Goal: Task Accomplishment & Management: Use online tool/utility

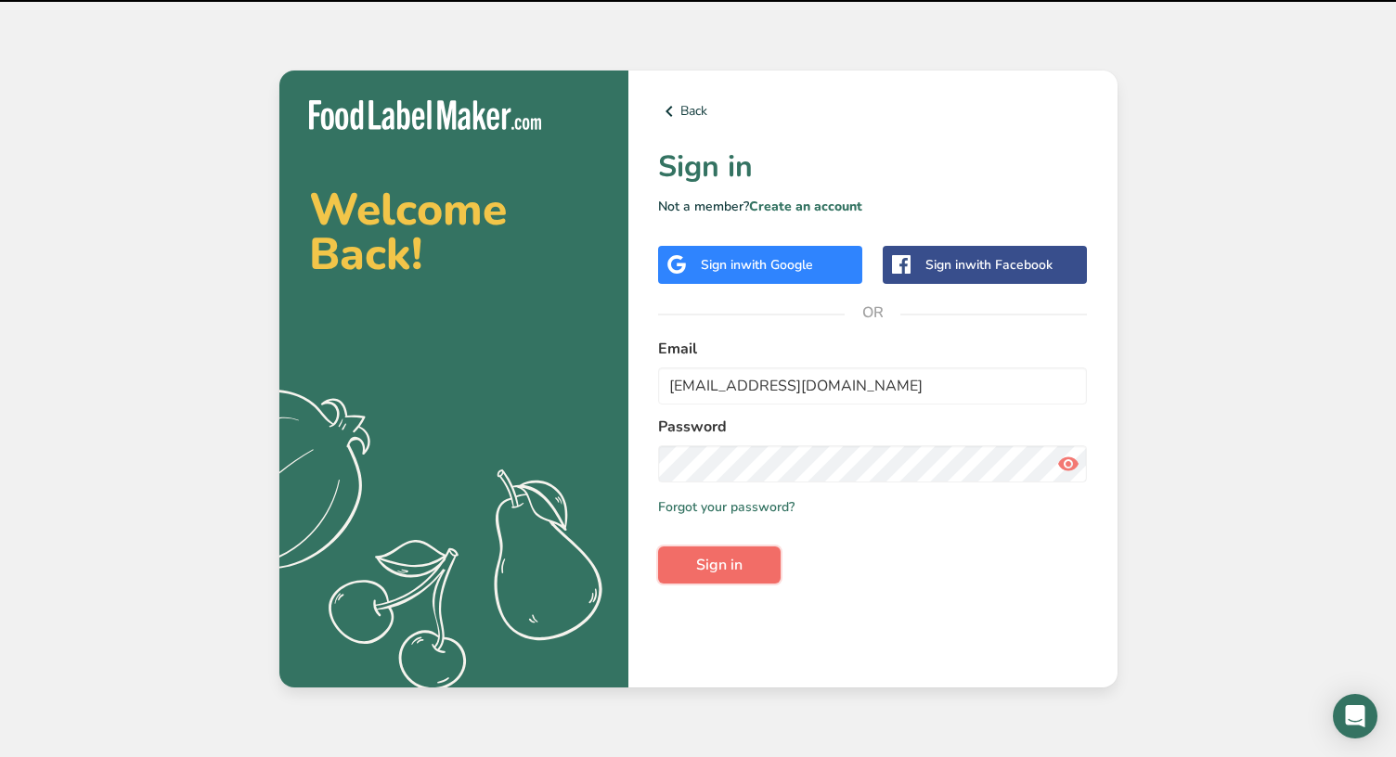
click at [742, 563] on button "Sign in" at bounding box center [719, 565] width 123 height 37
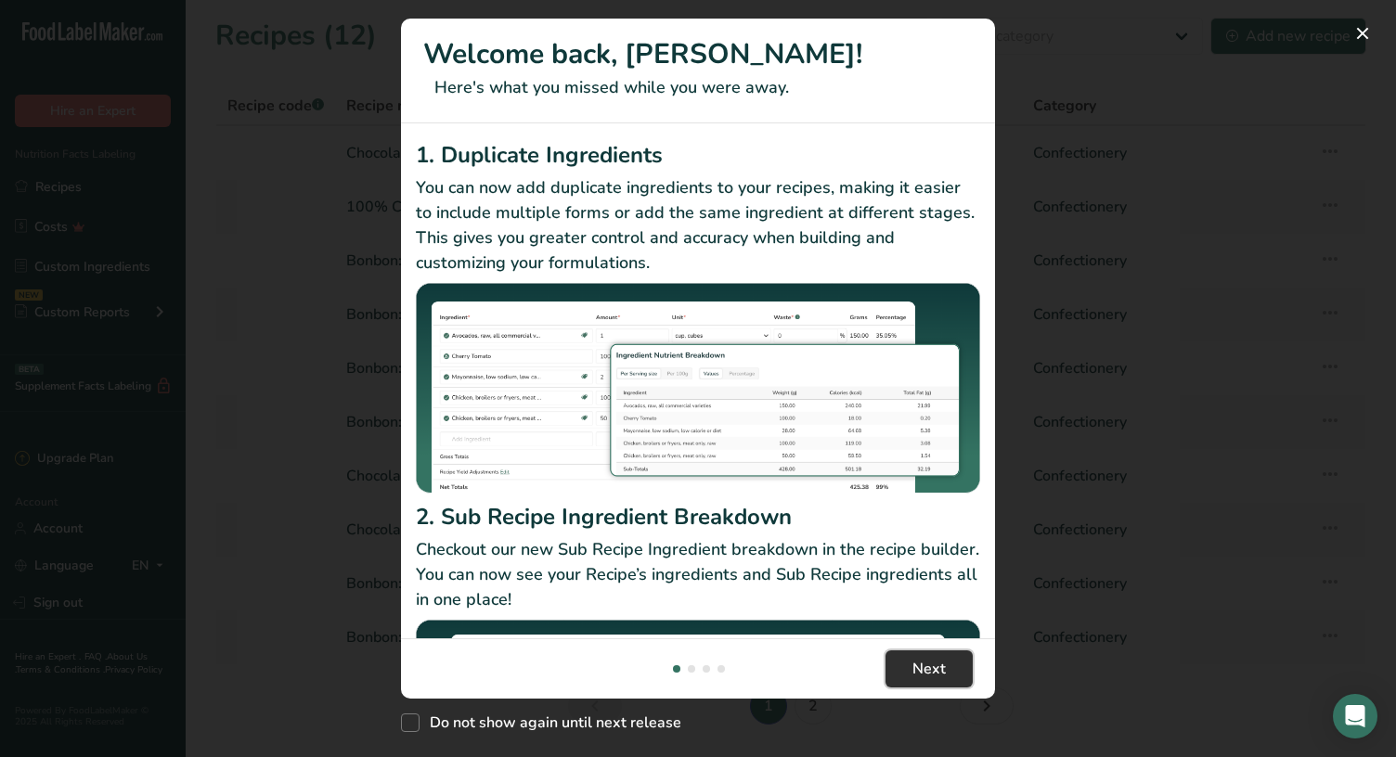
click at [938, 674] on span "Next" at bounding box center [929, 669] width 33 height 22
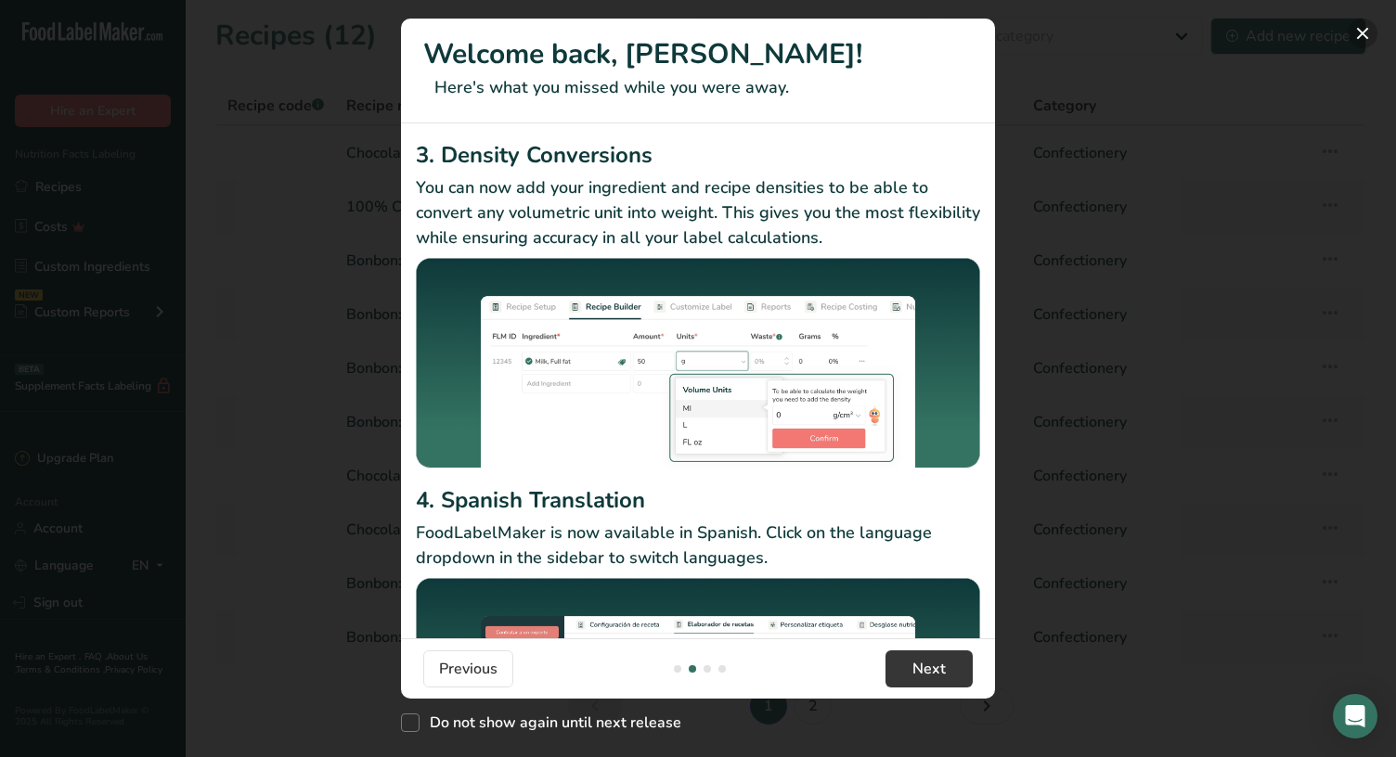
click at [1363, 34] on button "New Features" at bounding box center [1363, 34] width 30 height 30
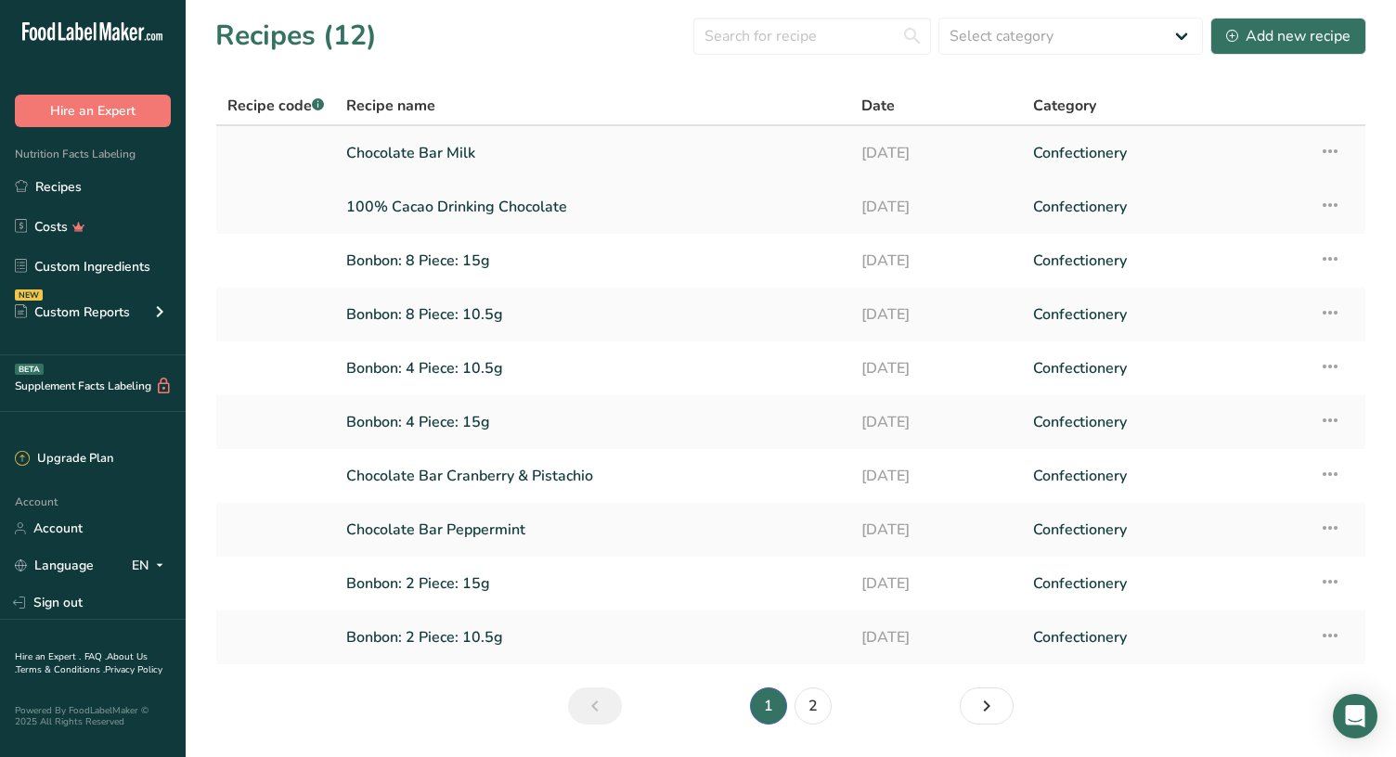
click at [1336, 145] on icon at bounding box center [1330, 151] width 22 height 33
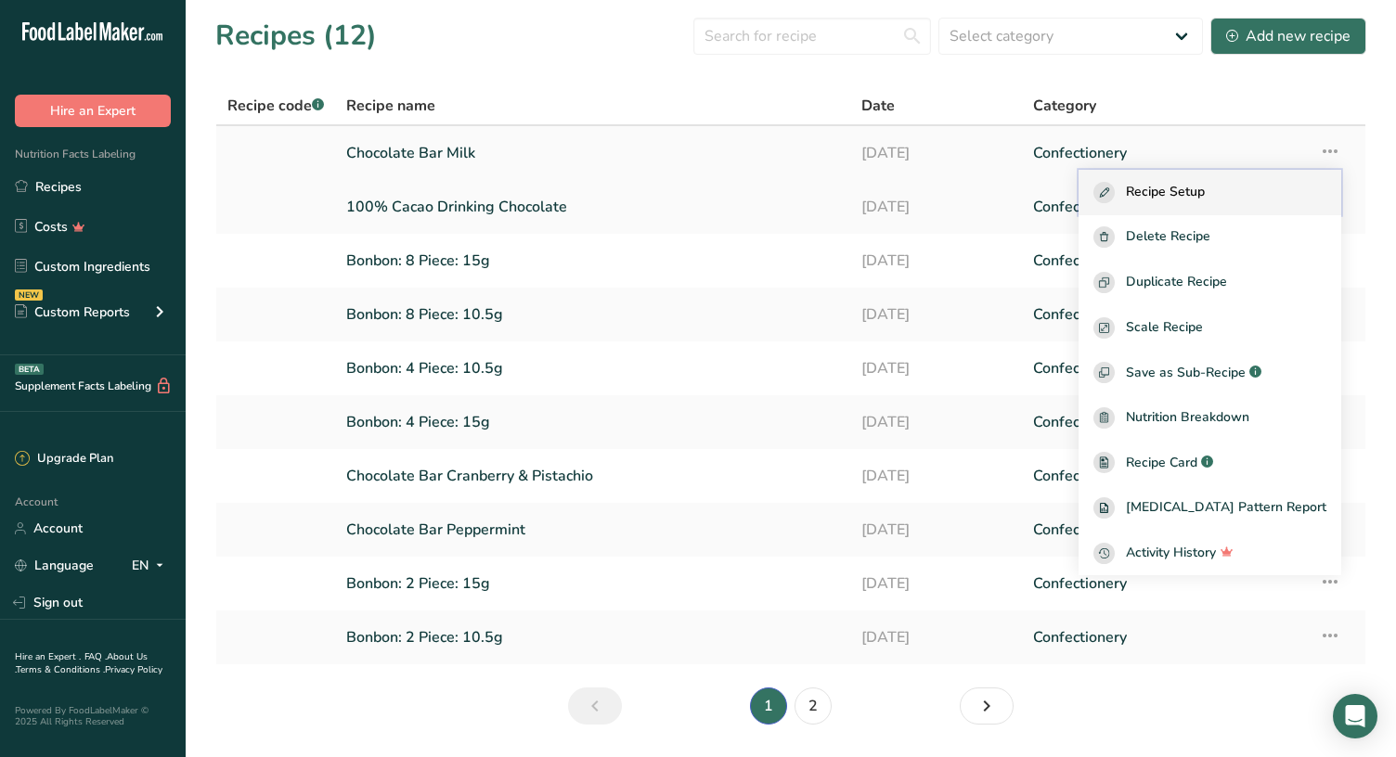
click at [1193, 187] on span "Recipe Setup" at bounding box center [1165, 192] width 79 height 21
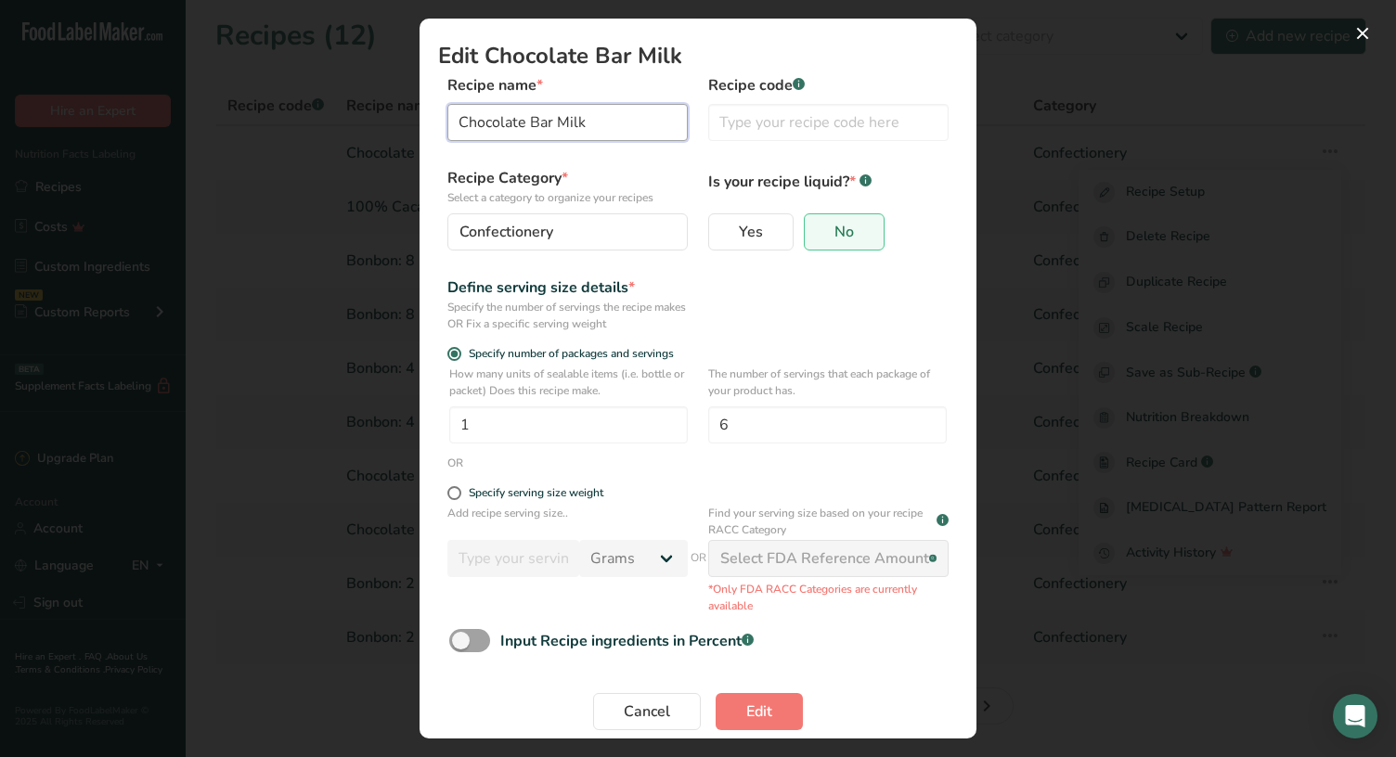
click at [617, 118] on input "Chocolate Bar Milk" at bounding box center [567, 122] width 240 height 37
type input "Chocolate Bar Milk 65%"
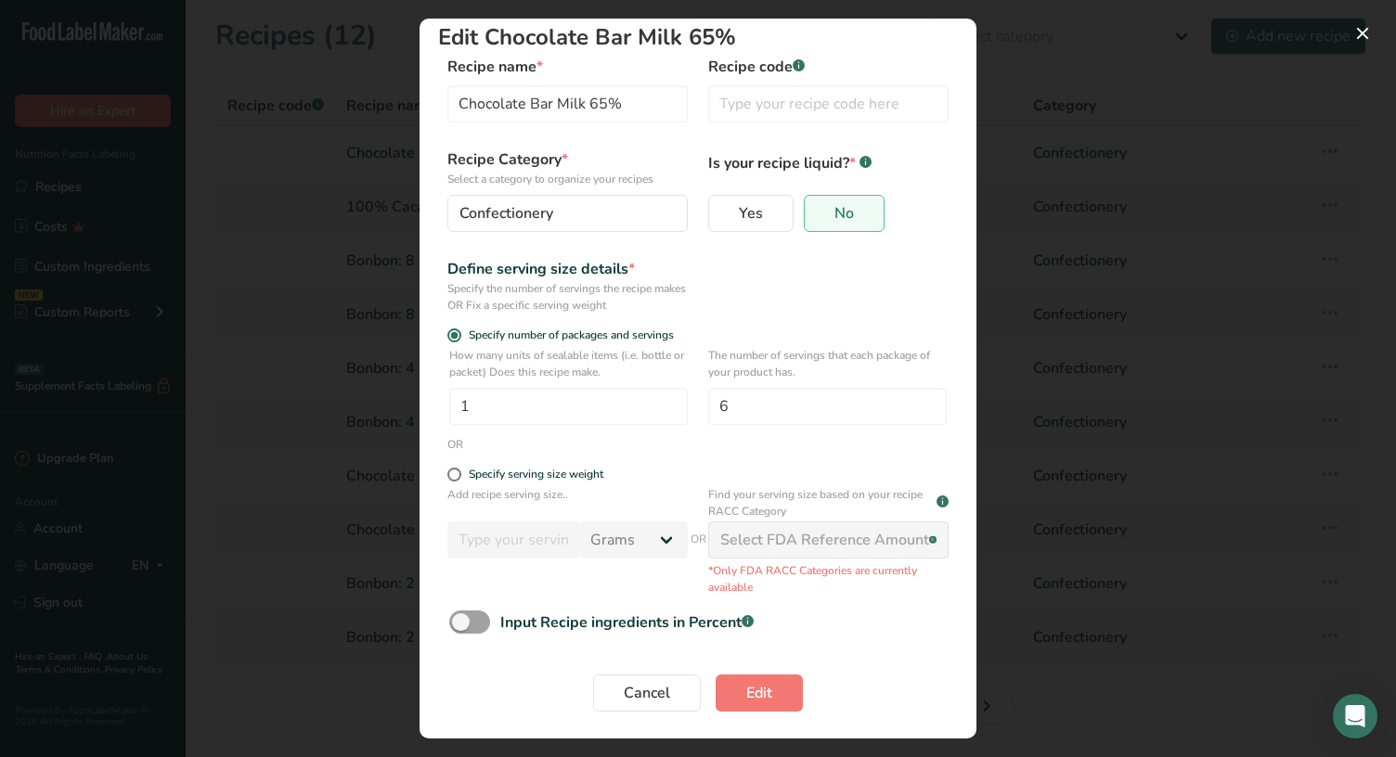
scroll to position [20, 0]
click at [771, 695] on span "Edit" at bounding box center [759, 691] width 26 height 22
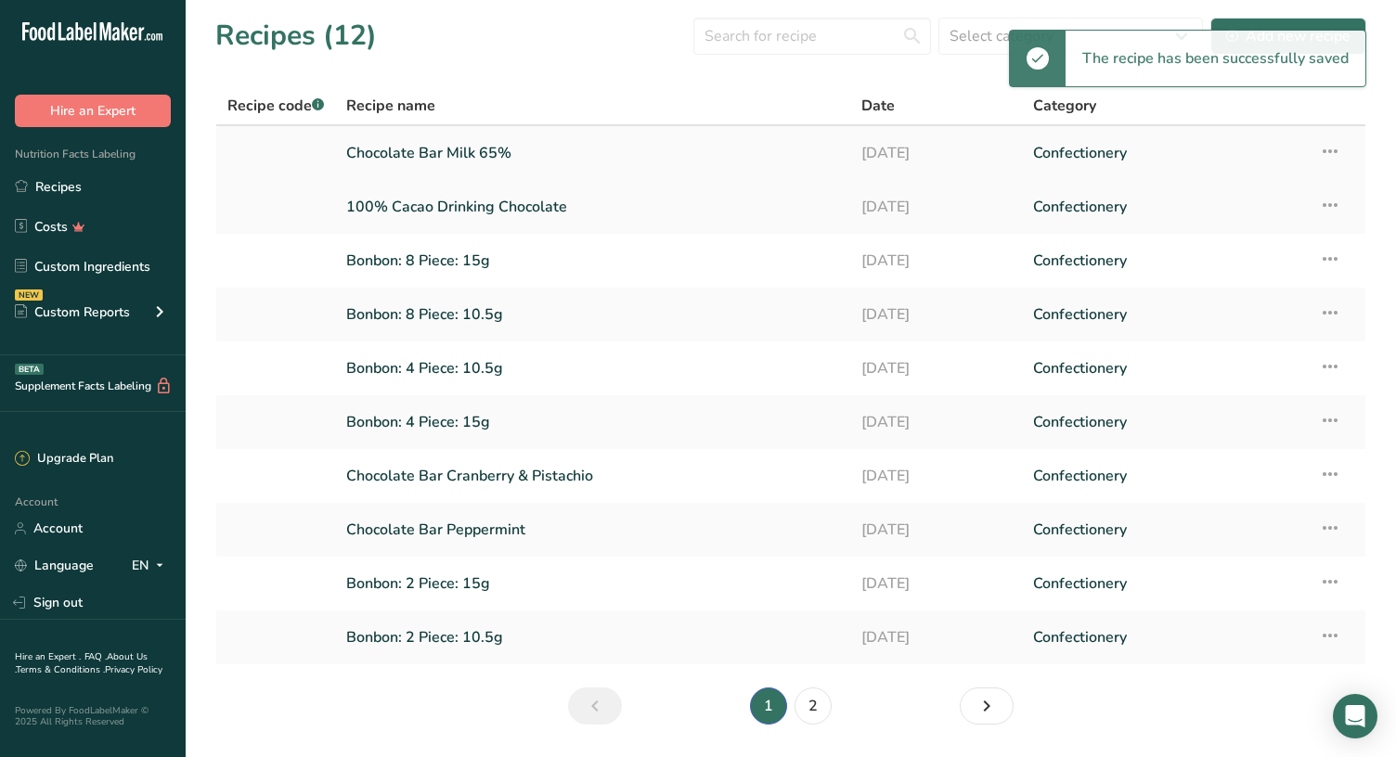
click at [1332, 150] on icon at bounding box center [1330, 151] width 22 height 33
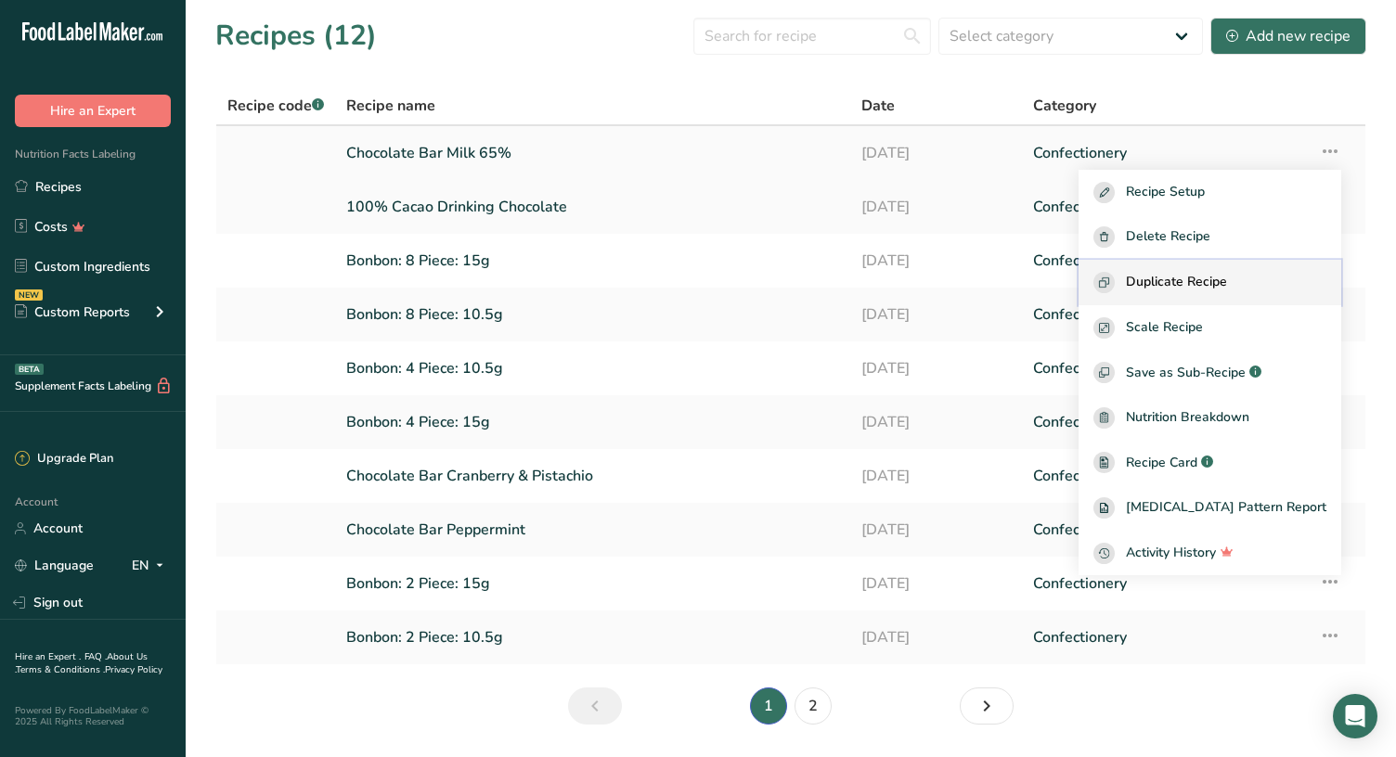
click at [1221, 284] on span "Duplicate Recipe" at bounding box center [1176, 282] width 101 height 21
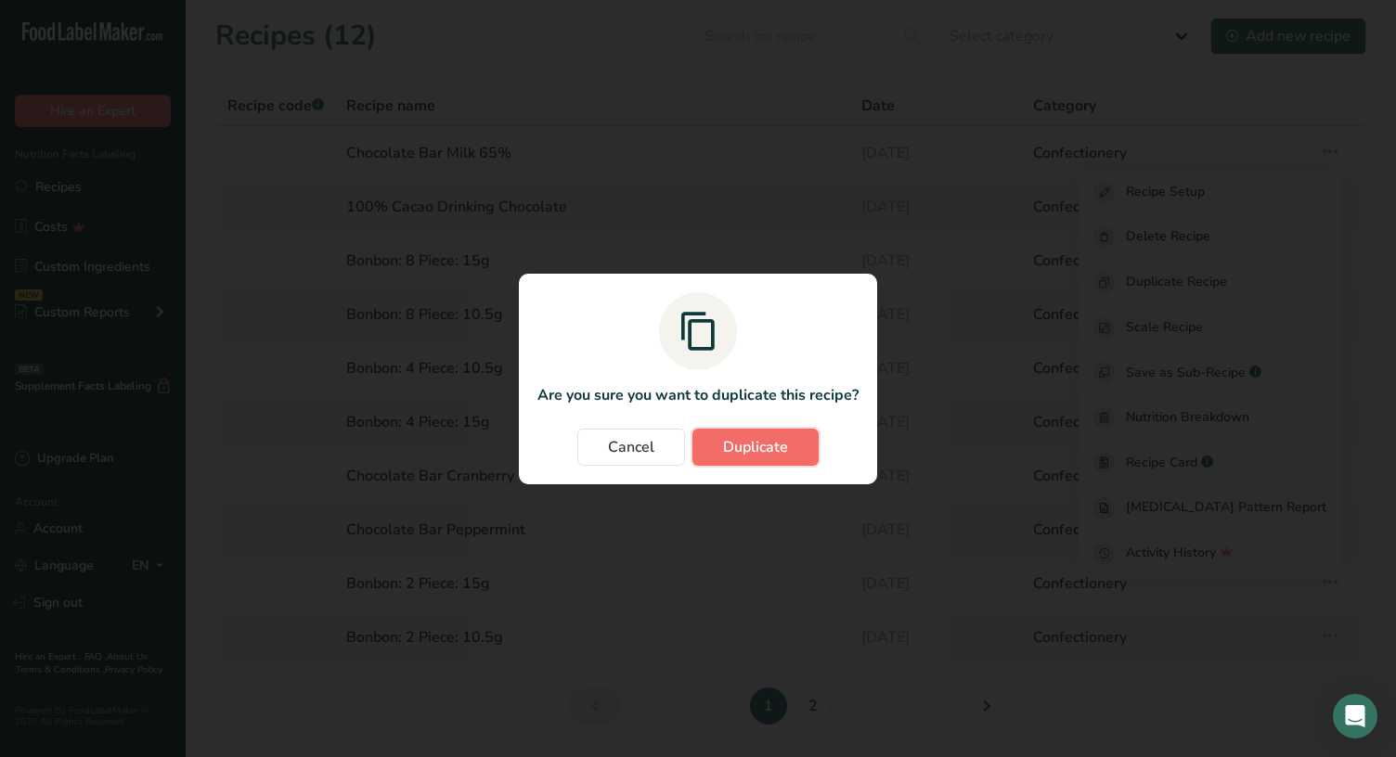
click at [753, 447] on span "Duplicate" at bounding box center [755, 447] width 65 height 22
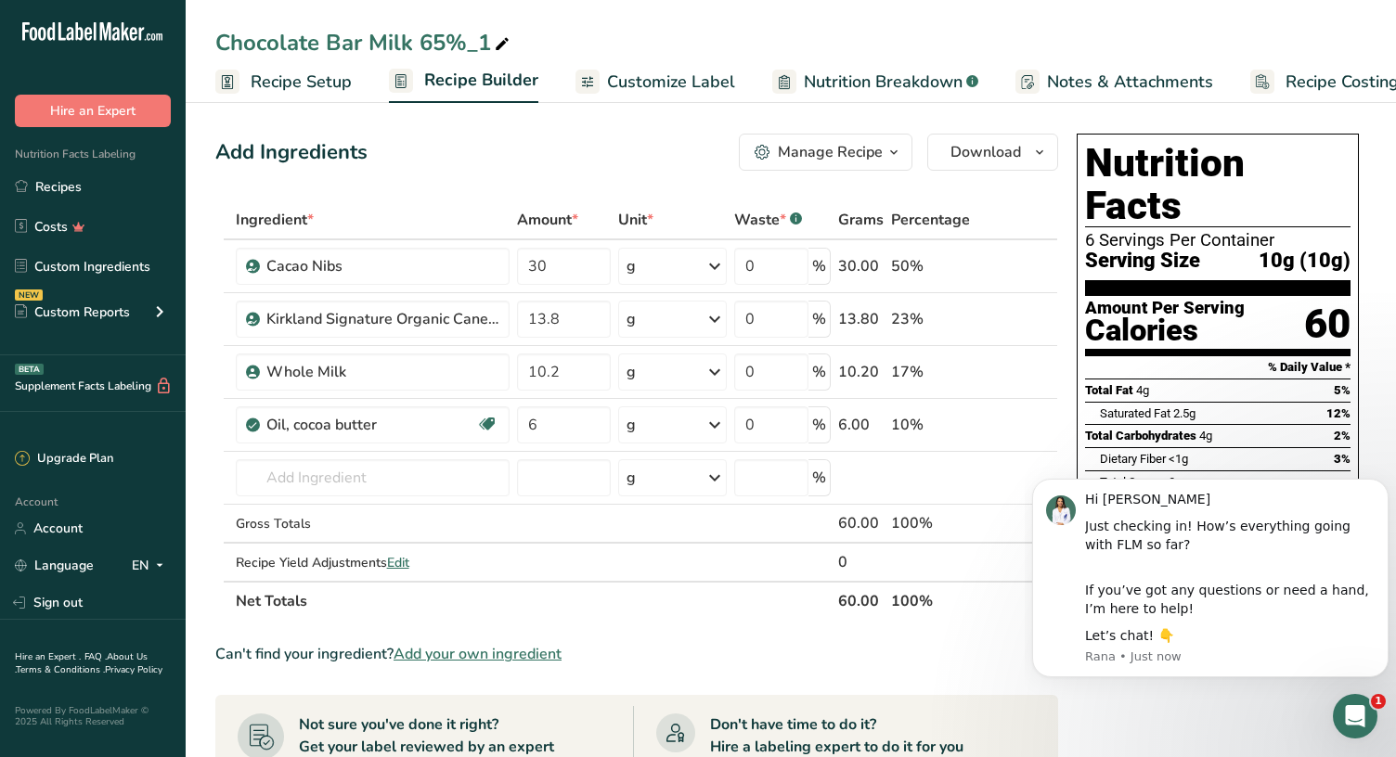
click at [485, 42] on div "Chocolate Bar Milk 65%_1" at bounding box center [364, 42] width 298 height 33
type input "Chocolate Bar Milk 45%"
drag, startPoint x: 548, startPoint y: 267, endPoint x: 453, endPoint y: 276, distance: 95.1
click at [517, 276] on input "30" at bounding box center [564, 266] width 94 height 37
type input "16.4"
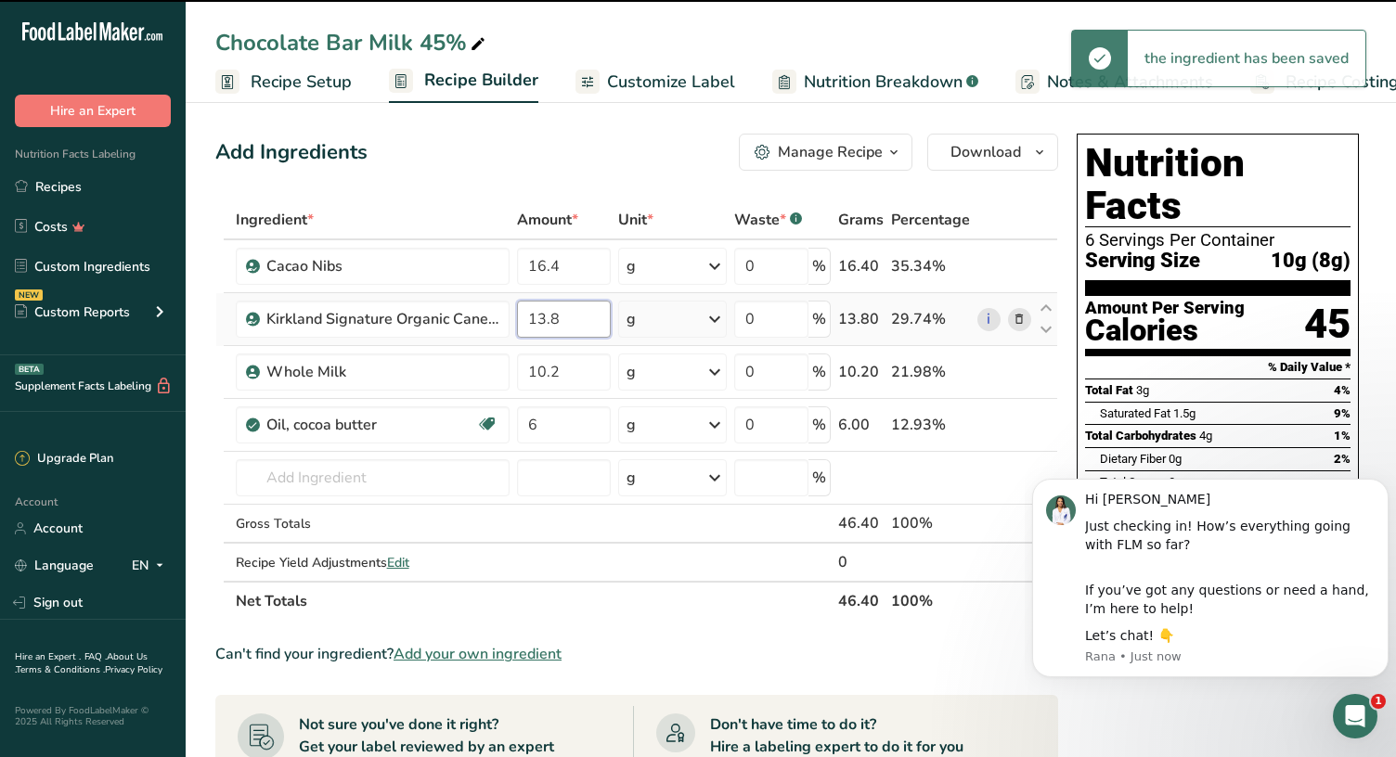
drag, startPoint x: 566, startPoint y: 320, endPoint x: 500, endPoint y: 326, distance: 66.1
click at [517, 326] on input "13.8" at bounding box center [564, 319] width 94 height 37
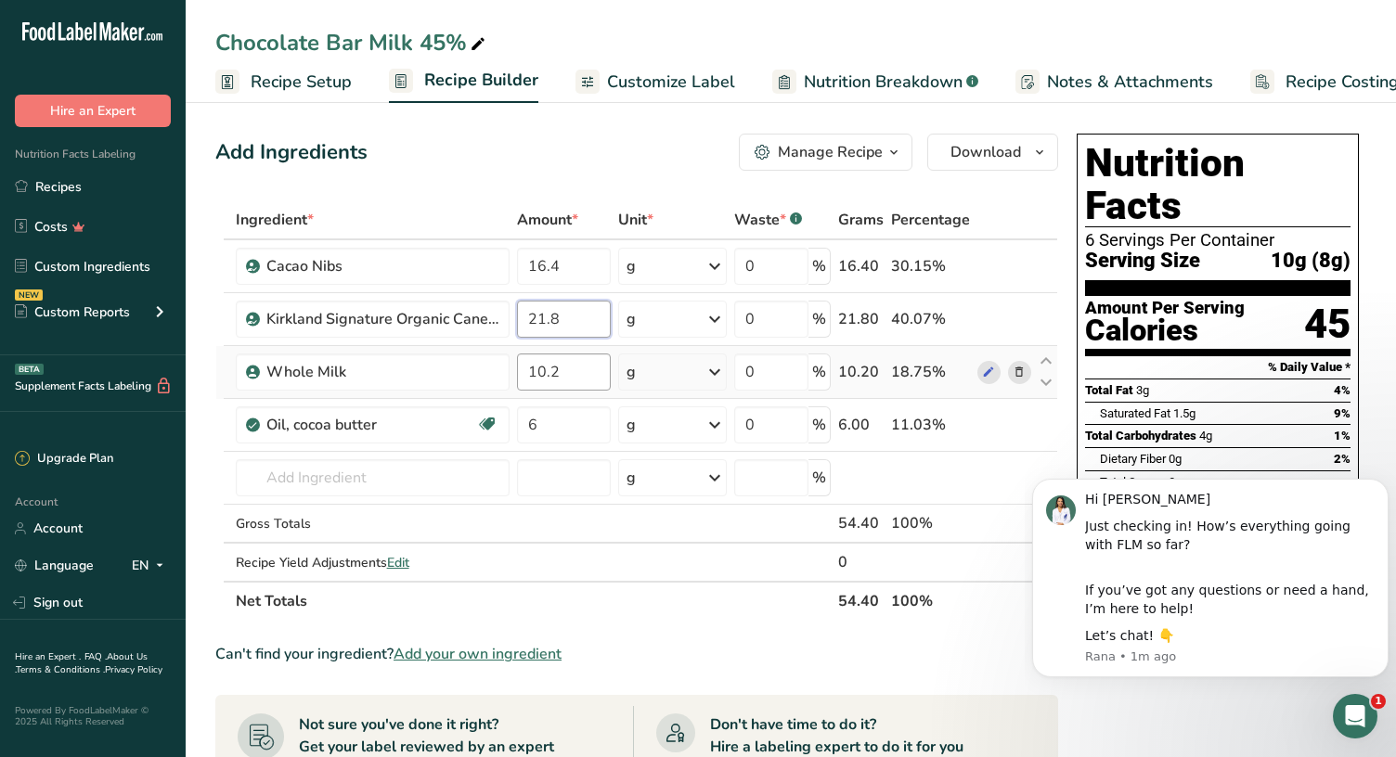
type input "21.8"
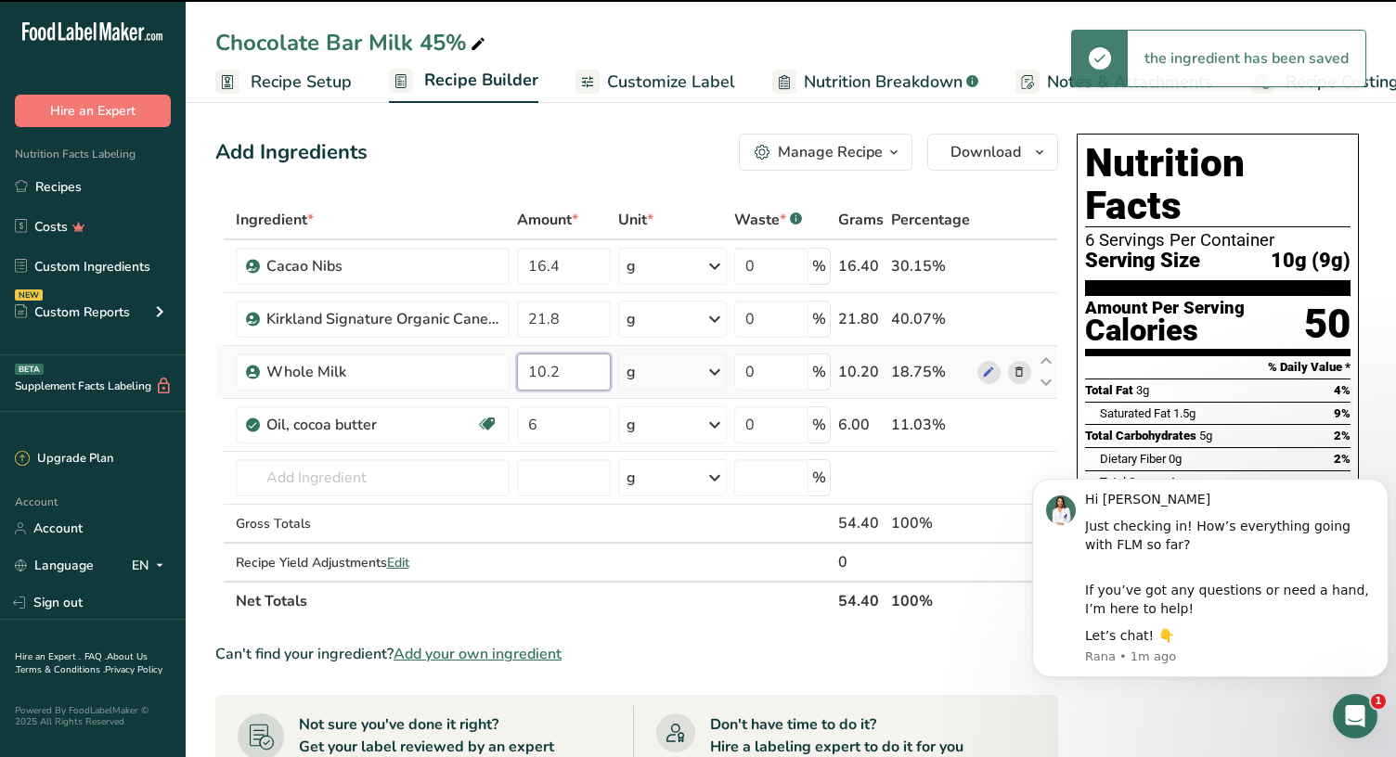
drag, startPoint x: 576, startPoint y: 371, endPoint x: 462, endPoint y: 375, distance: 114.2
click at [517, 375] on input "10.2" at bounding box center [564, 372] width 94 height 37
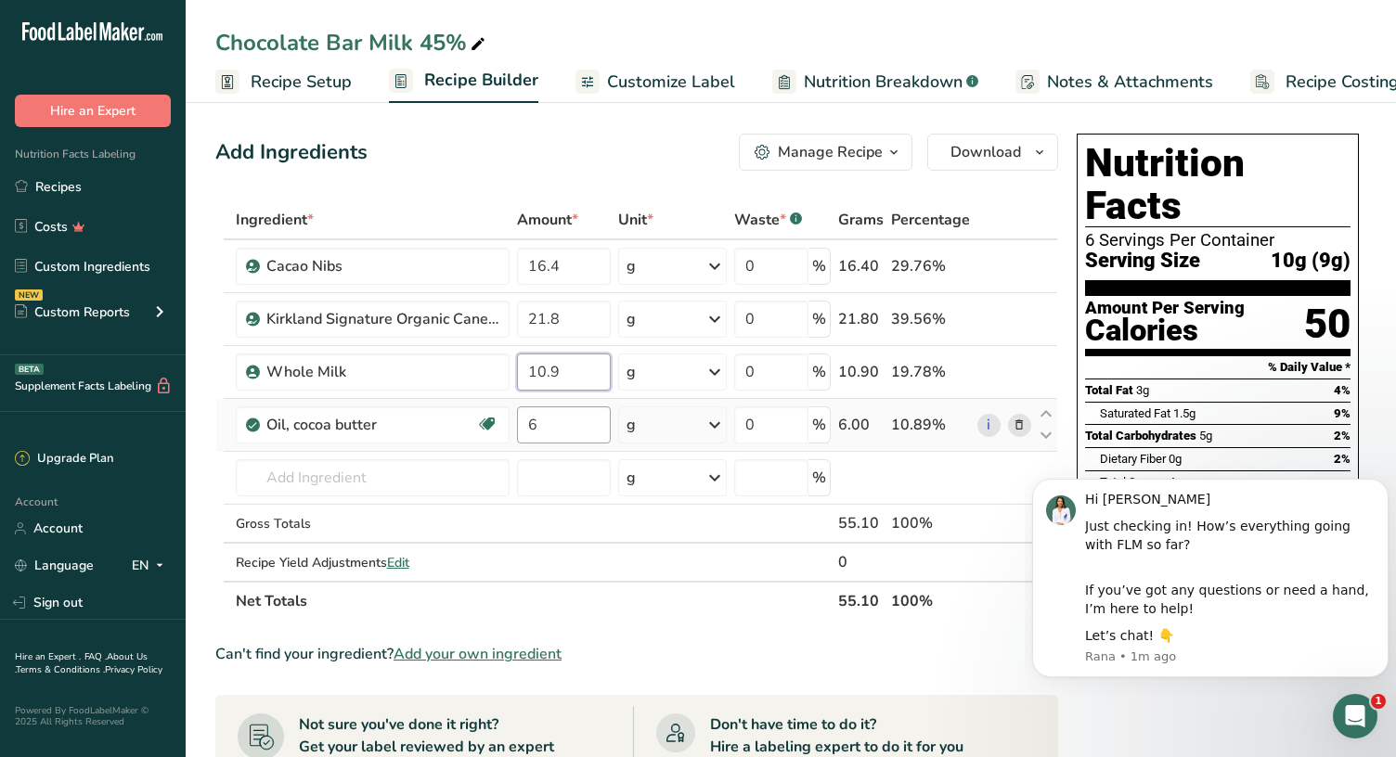
type input "10.9"
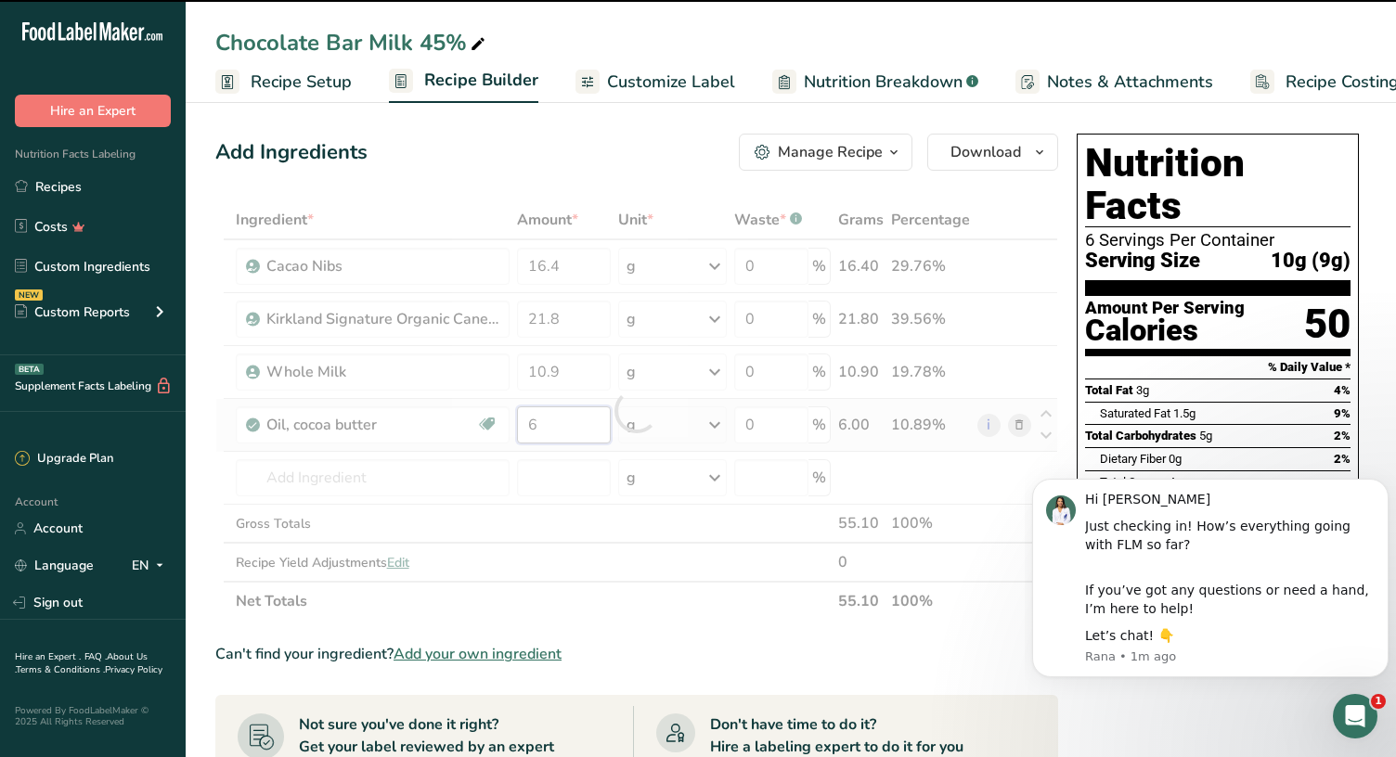
drag, startPoint x: 554, startPoint y: 417, endPoint x: 488, endPoint y: 424, distance: 66.3
click at [517, 424] on input "6" at bounding box center [564, 425] width 94 height 37
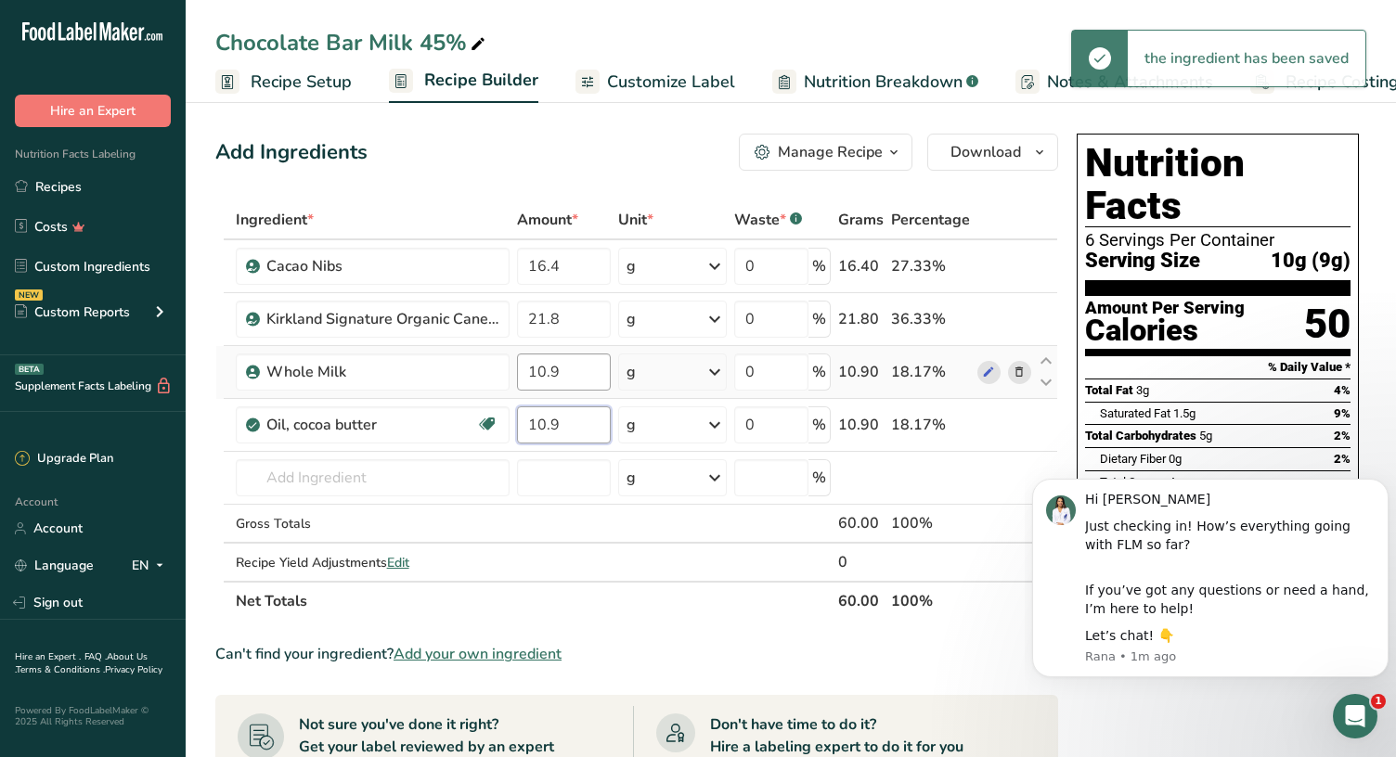
type input "10.9"
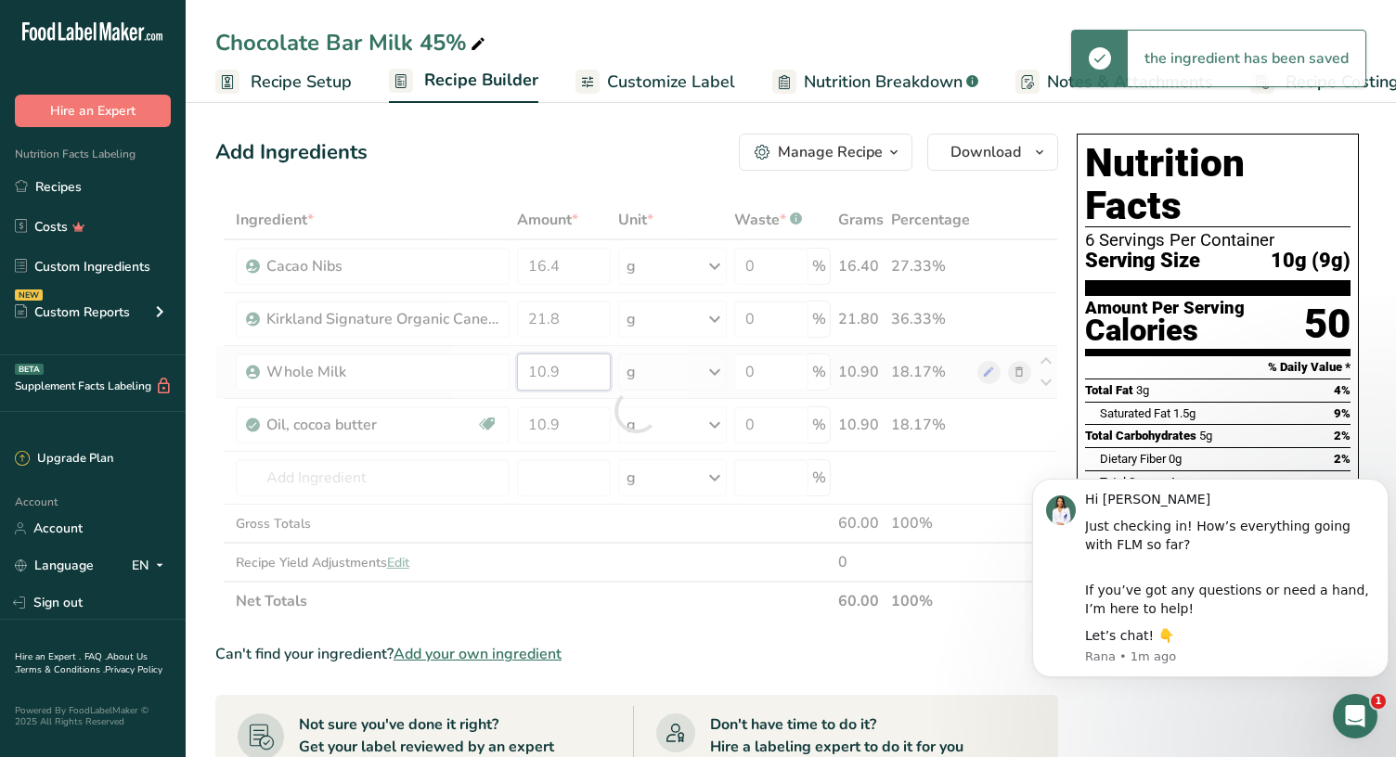
click at [564, 378] on input "10.9" at bounding box center [564, 372] width 94 height 37
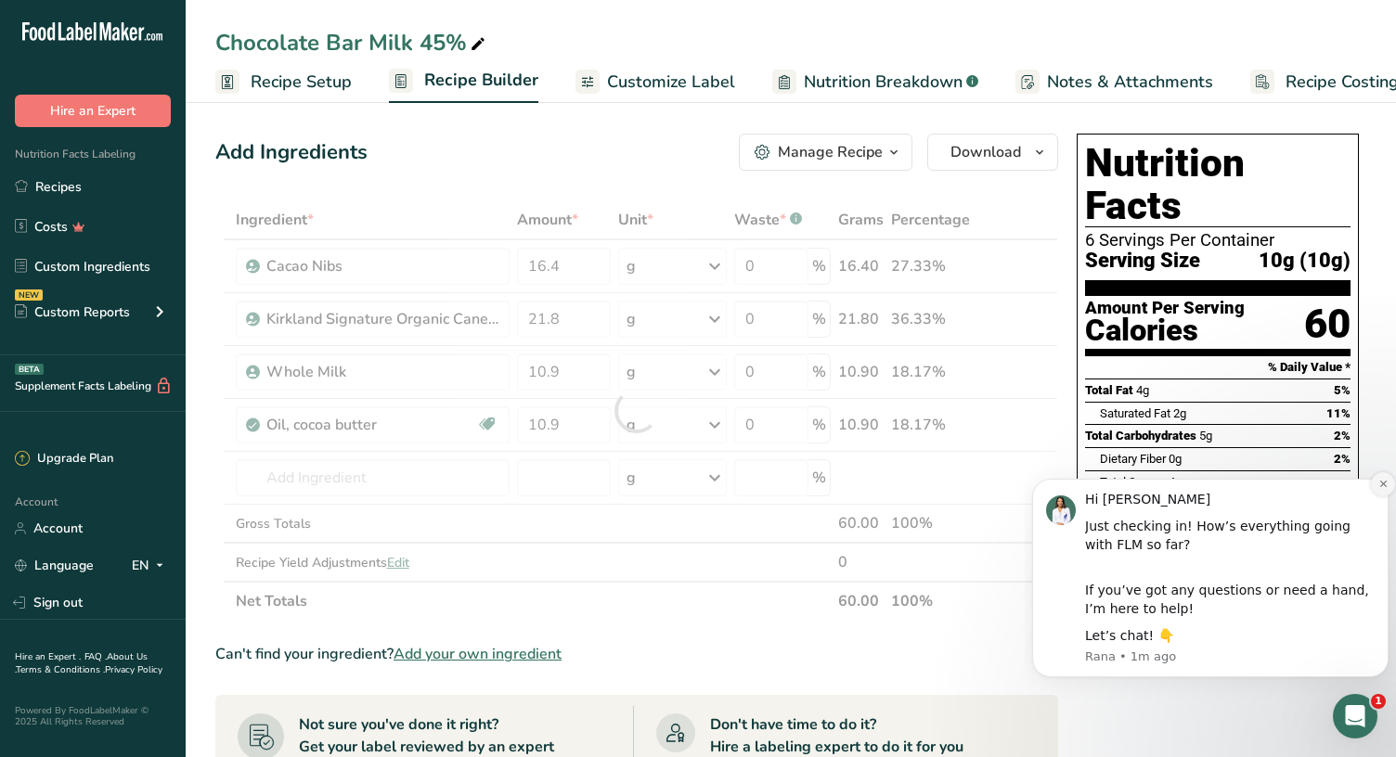
click at [1384, 477] on button "Dismiss notification" at bounding box center [1383, 484] width 24 height 24
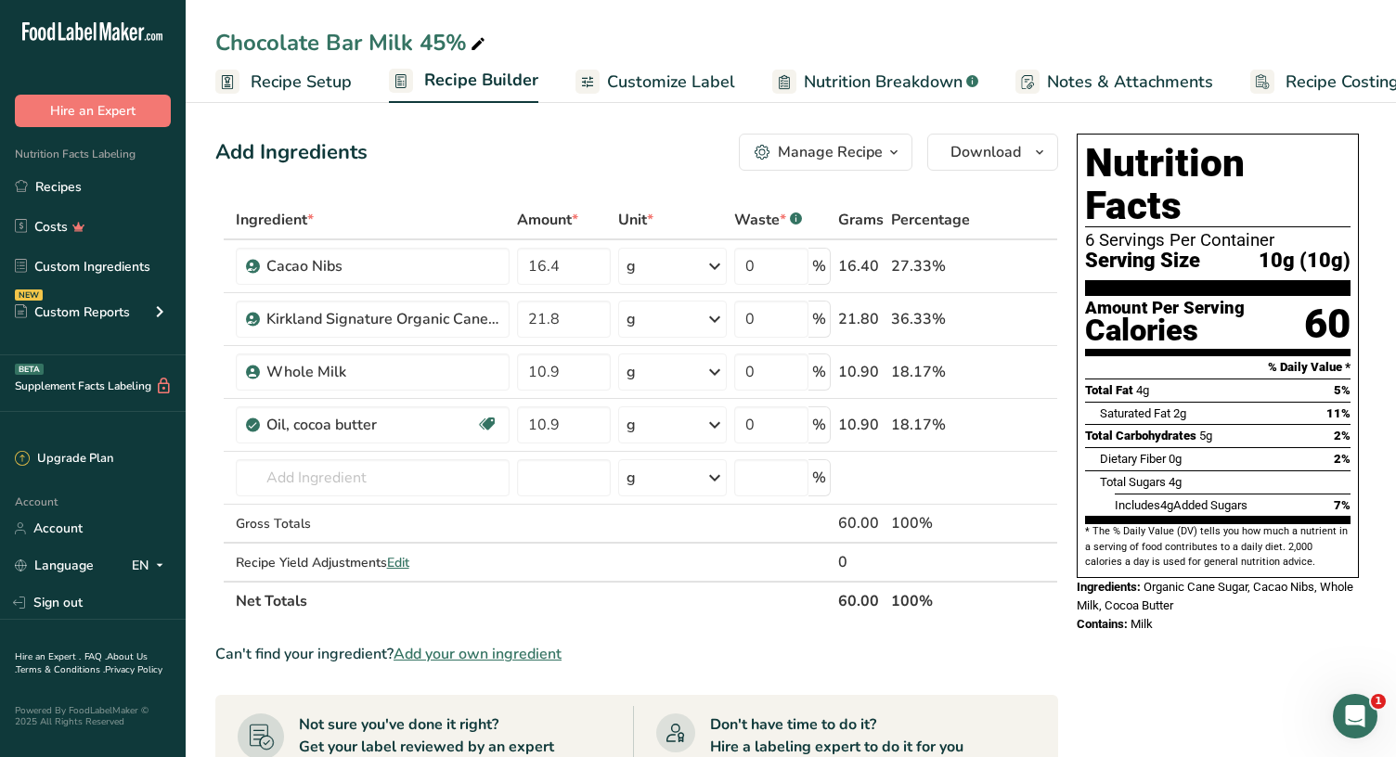
click at [308, 74] on span "Recipe Setup" at bounding box center [301, 82] width 101 height 25
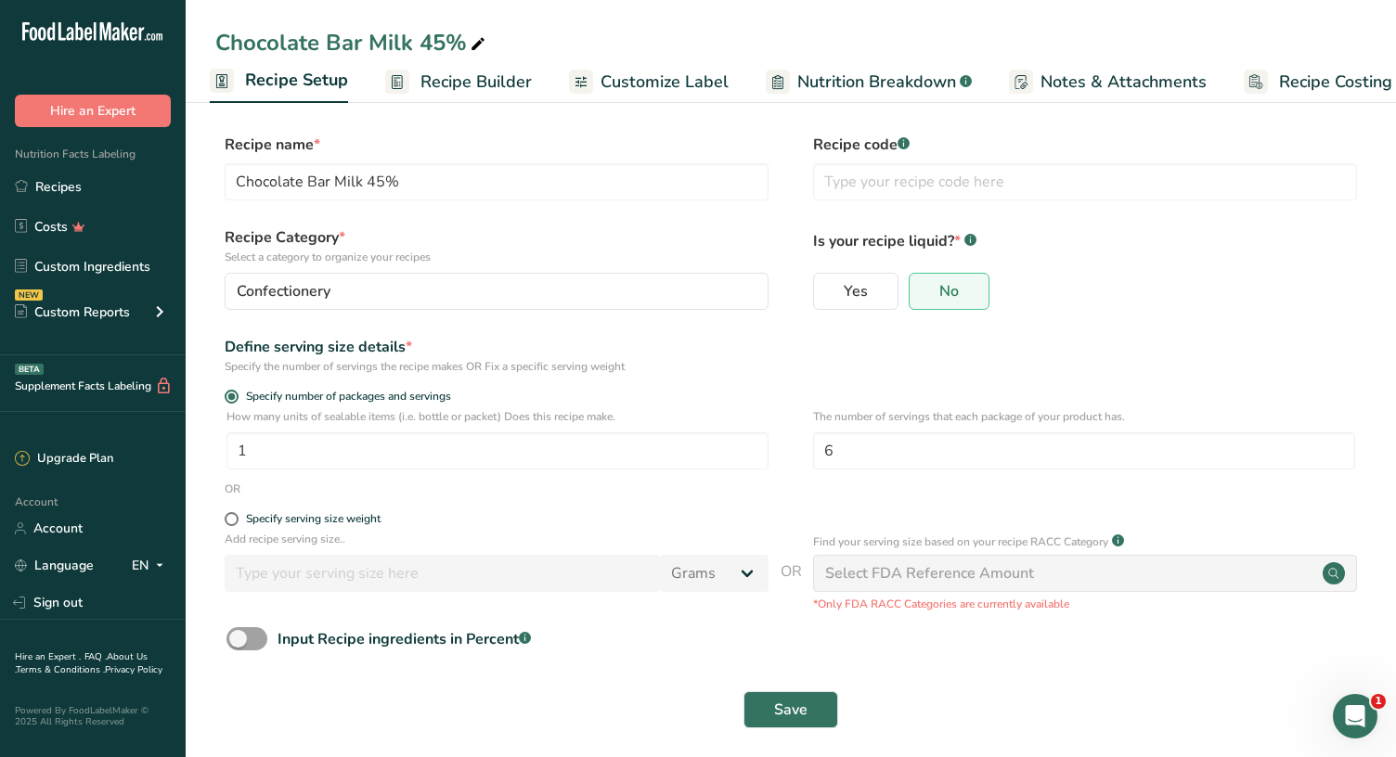
scroll to position [0, 6]
click at [816, 709] on button "Save" at bounding box center [791, 710] width 95 height 37
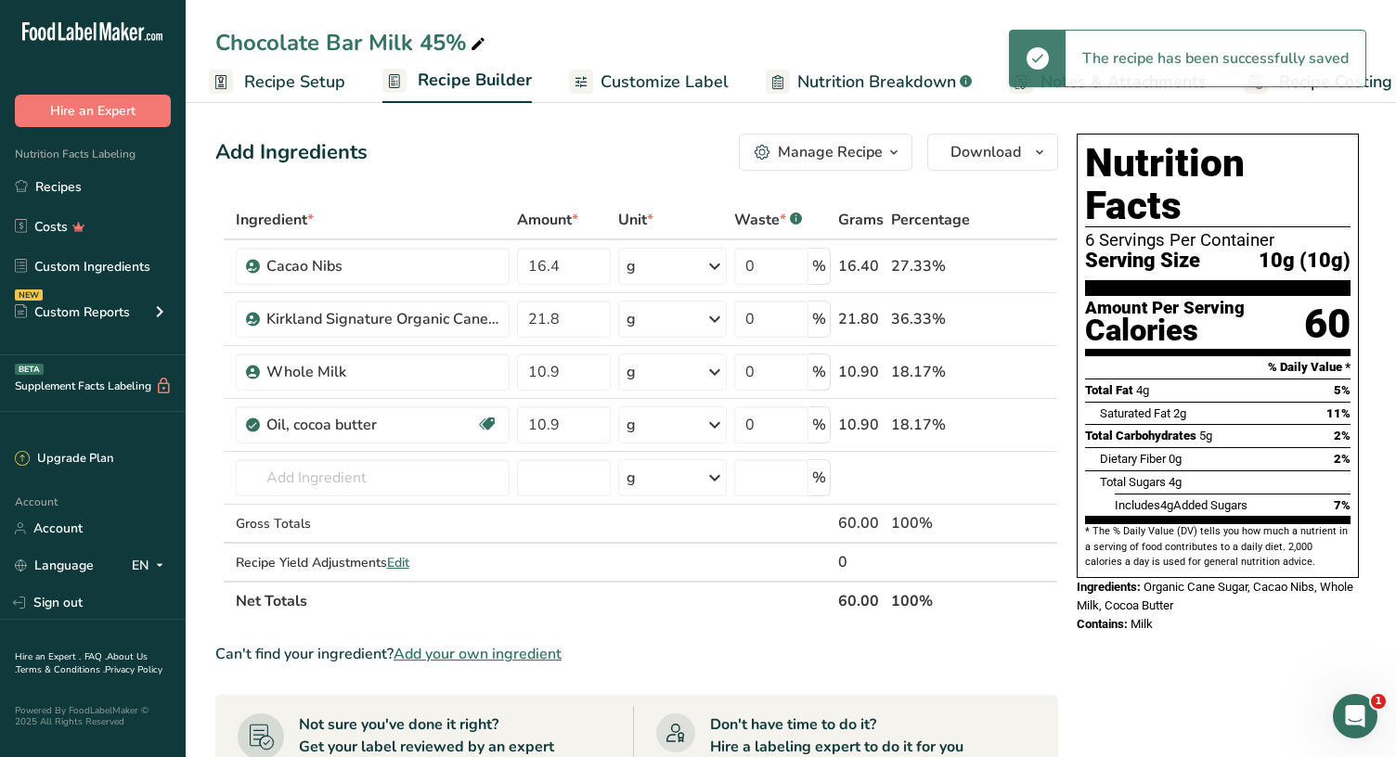
scroll to position [0, 6]
